Goal: Information Seeking & Learning: Understand process/instructions

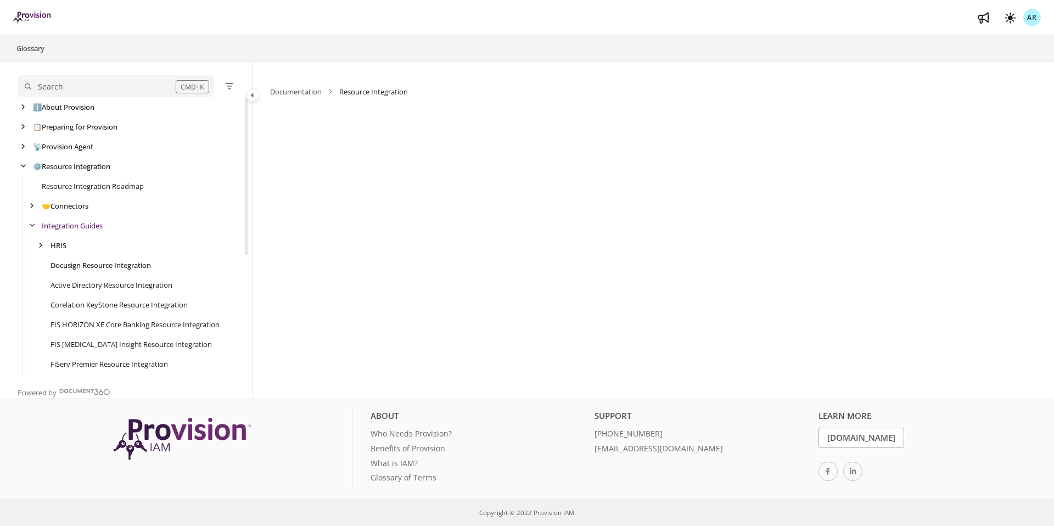
scroll to position [20, 0]
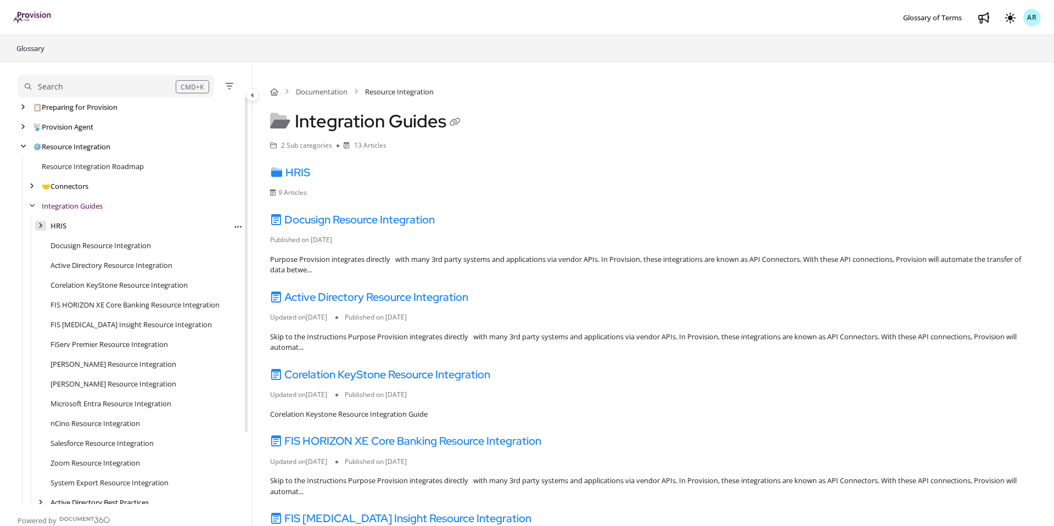
click at [35, 228] on div "arrow" at bounding box center [40, 226] width 11 height 10
click at [94, 363] on link "Paylocity Resource Integration" at bounding box center [109, 363] width 100 height 11
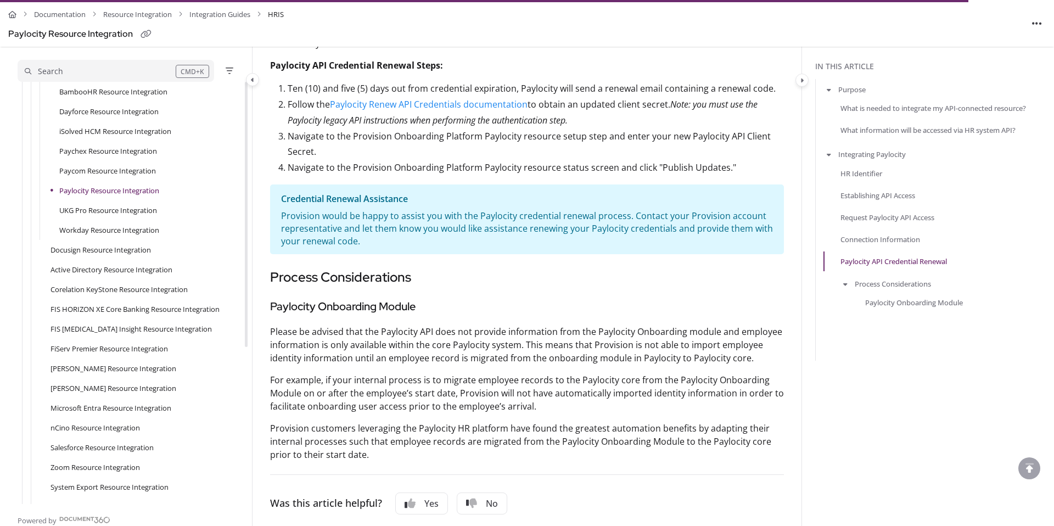
scroll to position [1651, 0]
click at [428, 270] on icon "Copy link to Process Considerations" at bounding box center [428, 276] width 13 height 13
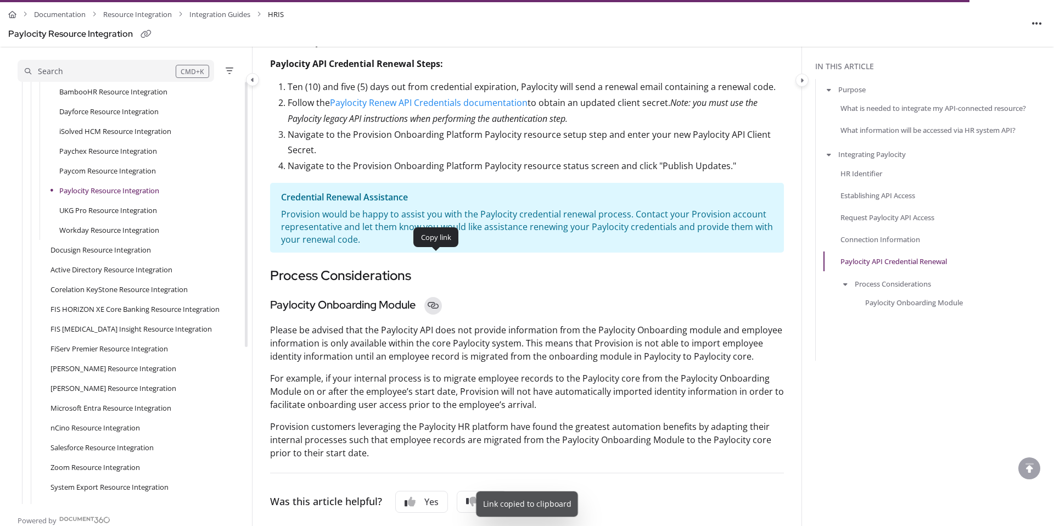
click at [439, 299] on icon "Copy link to Paylocity Onboarding Module" at bounding box center [433, 305] width 13 height 13
